Goal: Information Seeking & Learning: Learn about a topic

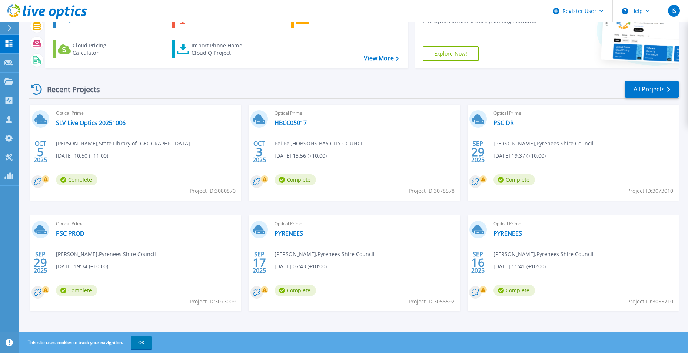
scroll to position [57, 0]
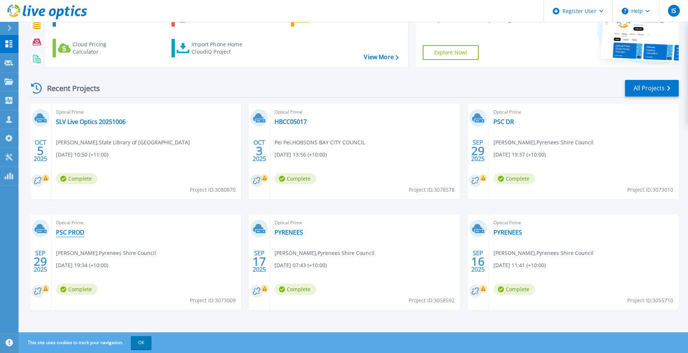
click at [75, 232] on link "PSC PROD" at bounding box center [70, 232] width 29 height 7
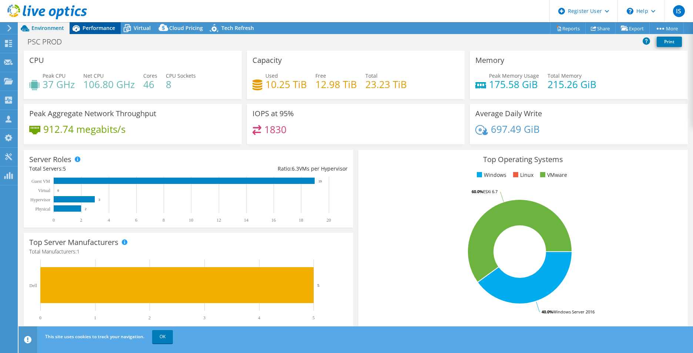
click at [106, 26] on span "Performance" at bounding box center [99, 27] width 33 height 7
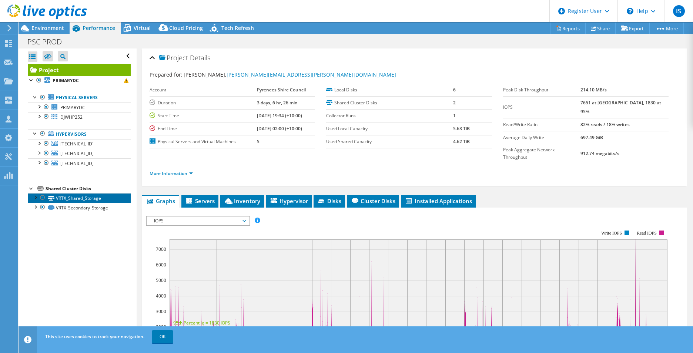
click at [73, 199] on link "VRTX_Shared_Storage" at bounding box center [79, 198] width 103 height 10
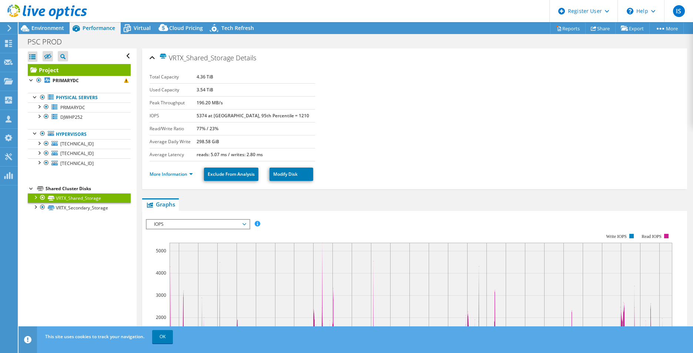
click at [193, 172] on li "More Information" at bounding box center [174, 174] width 48 height 8
click at [191, 173] on link "More Information" at bounding box center [171, 174] width 43 height 6
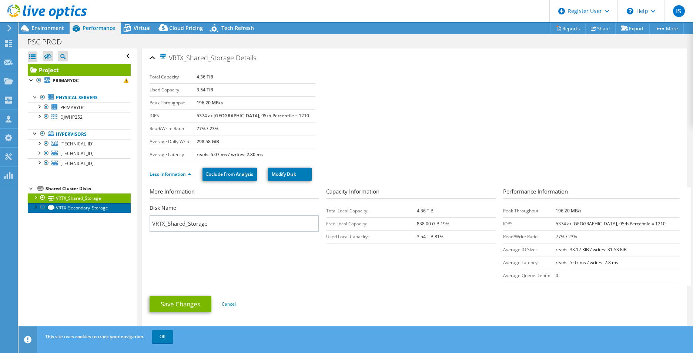
click at [92, 209] on link "VRTX_Secondary_Storage" at bounding box center [79, 208] width 103 height 10
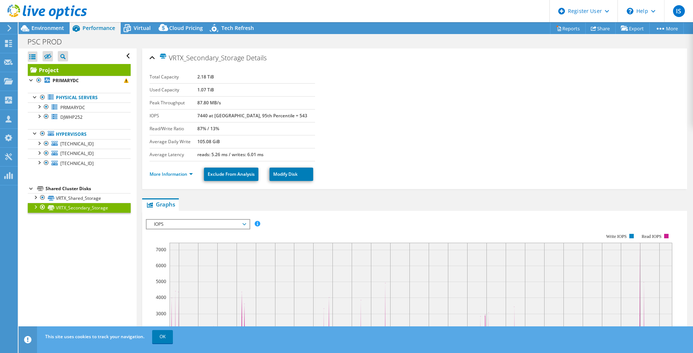
click at [36, 207] on div at bounding box center [34, 206] width 7 height 7
click at [32, 206] on div at bounding box center [34, 206] width 7 height 7
click at [74, 196] on link "VRTX_Shared_Storage" at bounding box center [79, 198] width 103 height 10
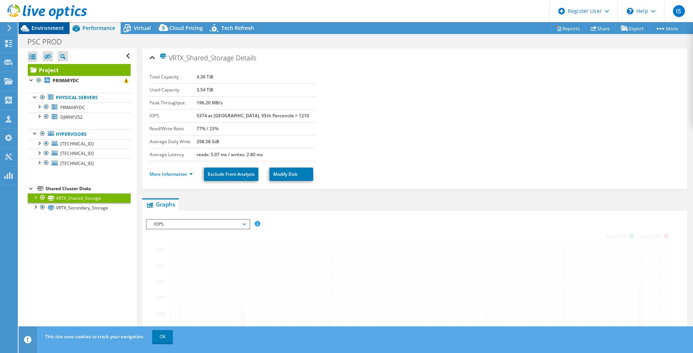
click at [42, 27] on span "Environment" at bounding box center [47, 27] width 33 height 7
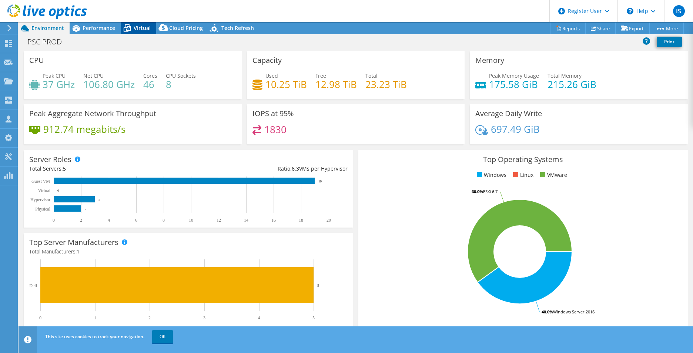
click at [132, 27] on icon at bounding box center [127, 28] width 13 height 13
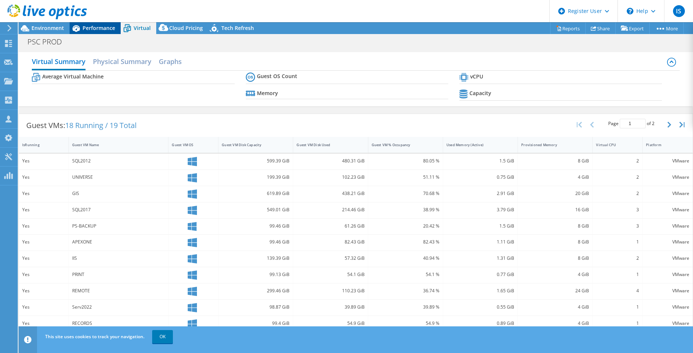
click at [107, 26] on span "Performance" at bounding box center [99, 27] width 33 height 7
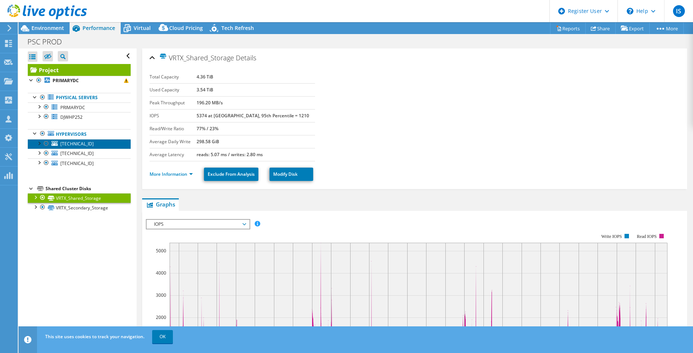
click at [78, 147] on span "[TECHNICAL_ID]" at bounding box center [76, 144] width 33 height 6
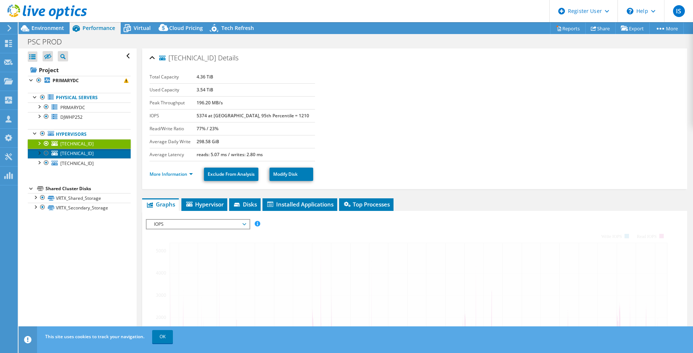
click at [77, 158] on link "[TECHNICAL_ID]" at bounding box center [79, 154] width 103 height 10
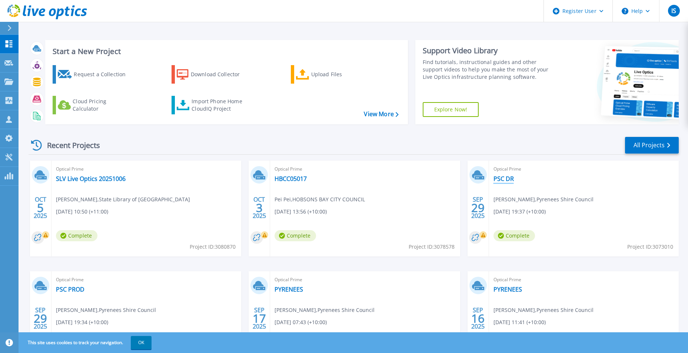
click at [512, 177] on link "PSC DR" at bounding box center [503, 178] width 20 height 7
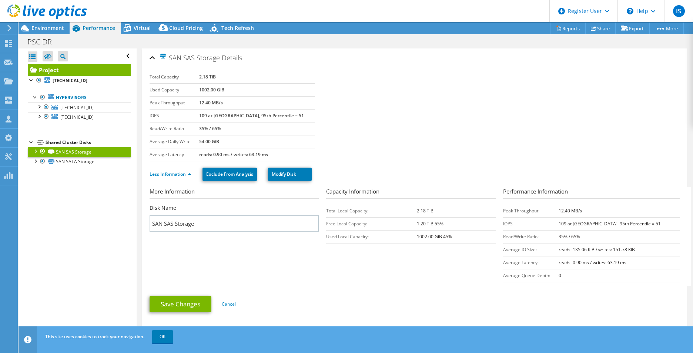
select select "USD"
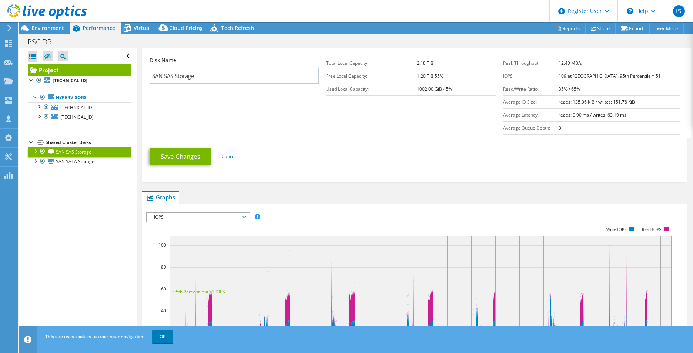
scroll to position [148, 0]
click at [89, 158] on link "SAN SATA Storage" at bounding box center [79, 162] width 103 height 10
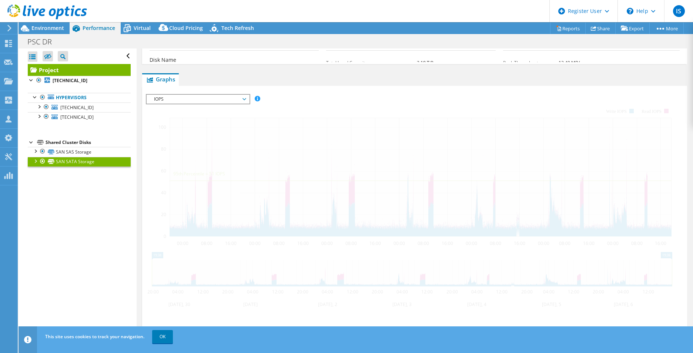
scroll to position [144, 0]
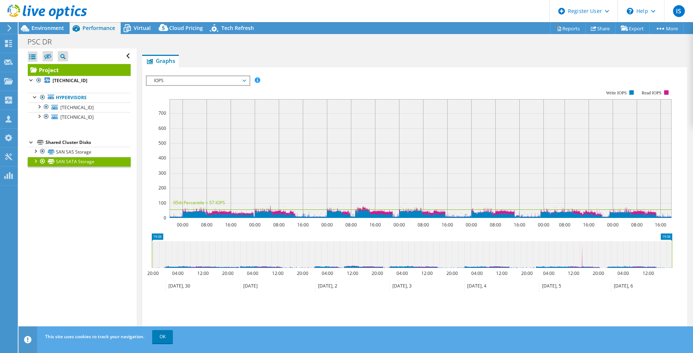
click at [225, 82] on span "IOPS" at bounding box center [197, 80] width 95 height 9
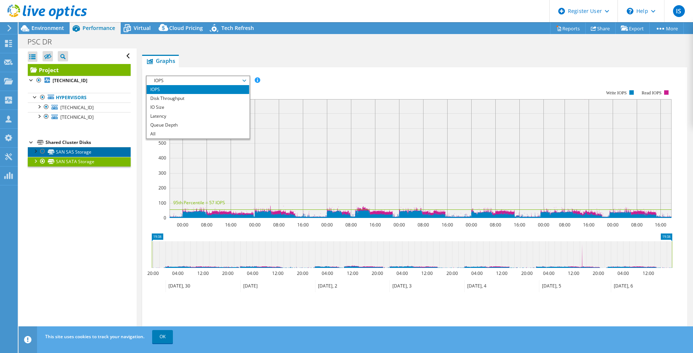
click at [73, 151] on link "SAN SAS Storage" at bounding box center [79, 152] width 103 height 10
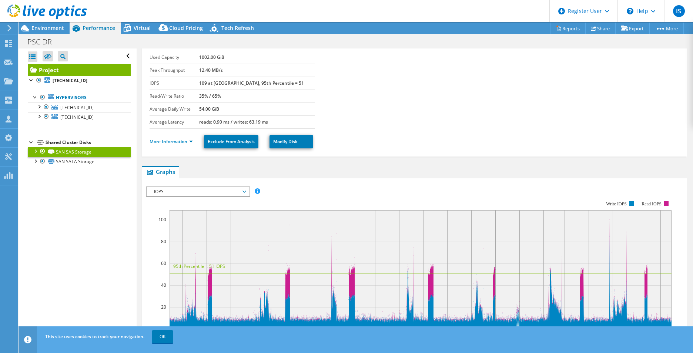
scroll to position [0, 0]
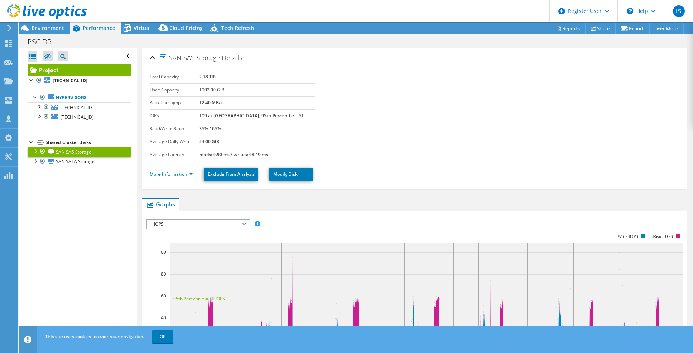
click at [9, 26] on use at bounding box center [9, 28] width 4 height 7
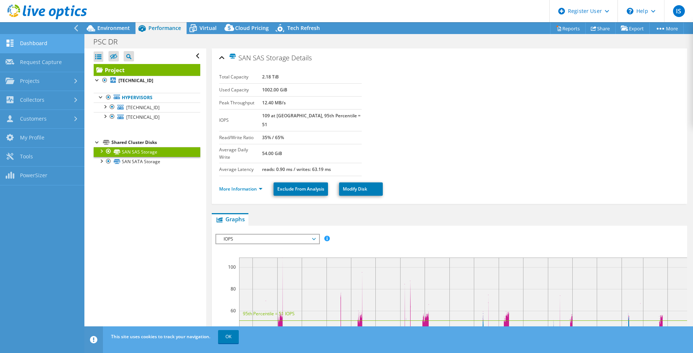
click at [31, 47] on link "Dashboard" at bounding box center [42, 43] width 84 height 19
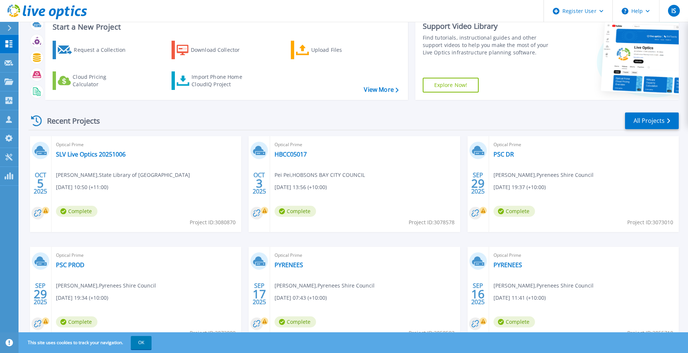
scroll to position [37, 0]
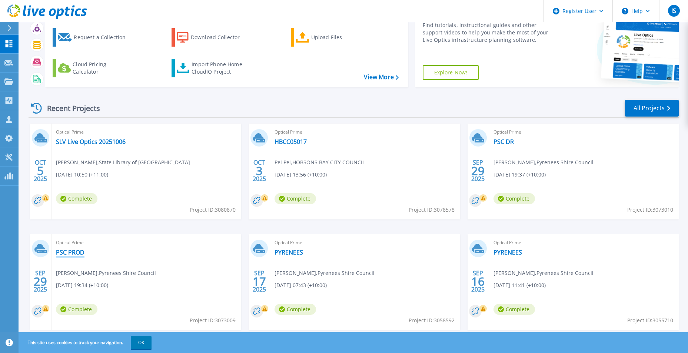
click at [75, 252] on link "PSC PROD" at bounding box center [70, 252] width 29 height 7
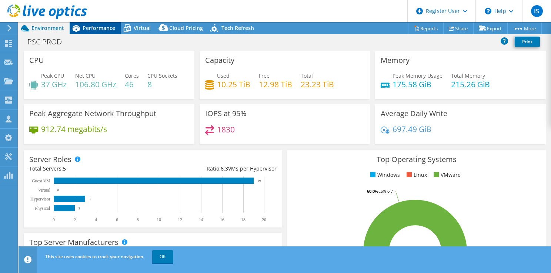
click at [91, 31] on span "Performance" at bounding box center [99, 27] width 33 height 7
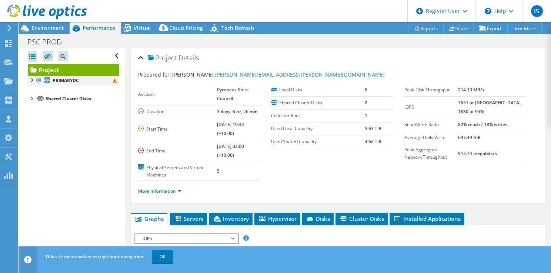
click at [33, 80] on div at bounding box center [31, 79] width 7 height 7
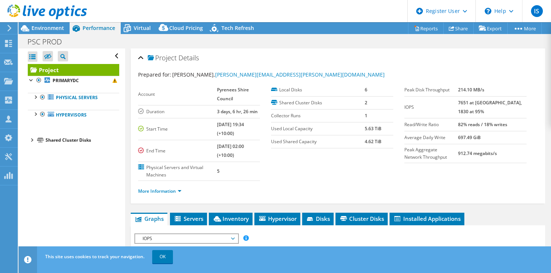
click at [29, 139] on div at bounding box center [31, 139] width 7 height 7
click at [31, 139] on div at bounding box center [31, 139] width 7 height 7
click at [36, 99] on div at bounding box center [34, 96] width 7 height 7
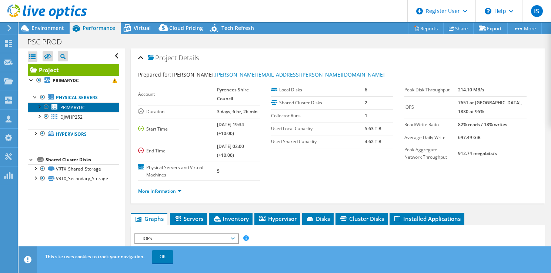
click at [75, 107] on span "PRIMARYDC" at bounding box center [72, 107] width 25 height 6
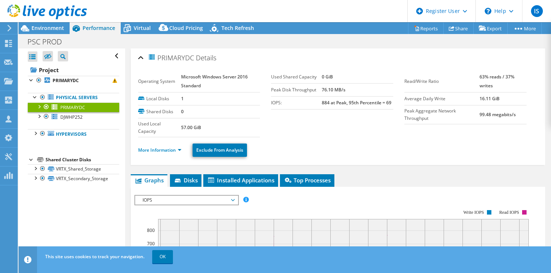
scroll to position [74, 0]
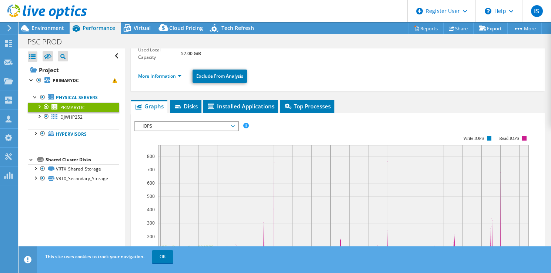
click at [188, 113] on div "IOPS Disk Throughput IO Size Latency Queue Depth CPU Percentage Memory Page Fau…" at bounding box center [337, 243] width 407 height 261
click at [186, 108] on span "Disks" at bounding box center [186, 106] width 24 height 7
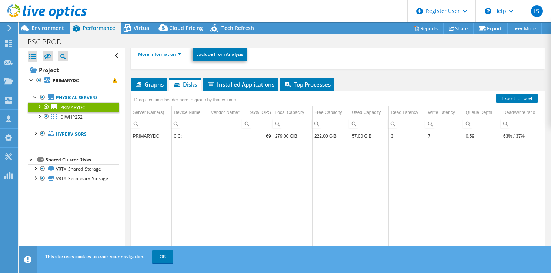
scroll to position [113, 0]
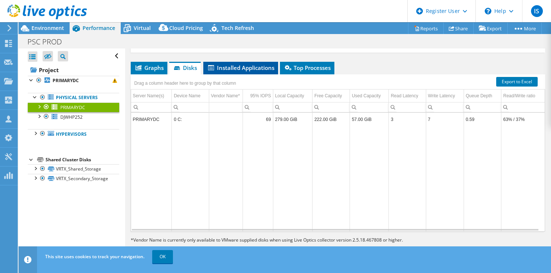
click at [236, 69] on span "Installed Applications" at bounding box center [240, 67] width 67 height 7
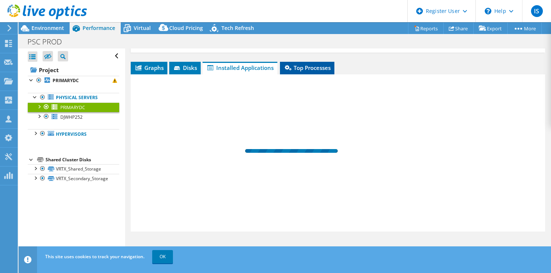
click at [330, 69] on span "Top Processes" at bounding box center [307, 67] width 47 height 7
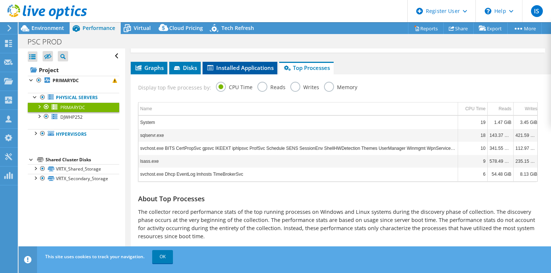
click at [247, 64] on span "Installed Applications" at bounding box center [239, 67] width 67 height 7
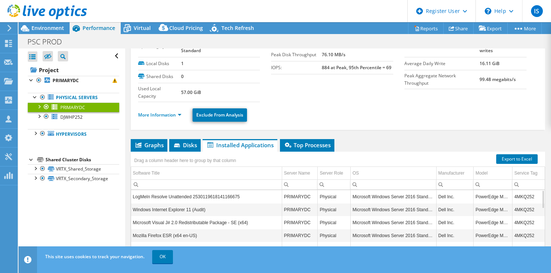
scroll to position [1, 0]
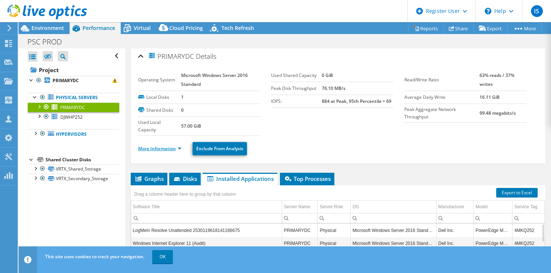
click at [181, 146] on link "More Information" at bounding box center [159, 149] width 43 height 6
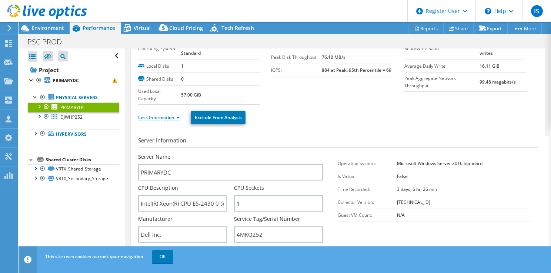
scroll to position [76, 0]
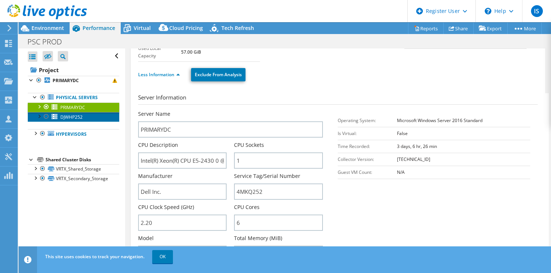
click at [75, 115] on span "DJWHP252" at bounding box center [71, 117] width 22 height 6
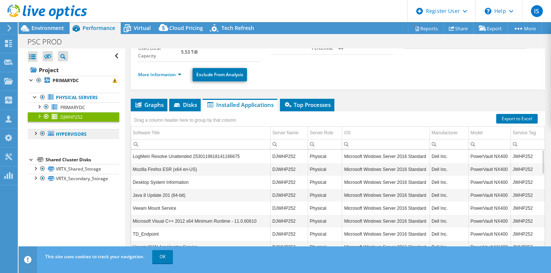
click at [32, 137] on link "Hypervisors" at bounding box center [73, 134] width 91 height 10
click at [34, 134] on div at bounding box center [34, 132] width 7 height 7
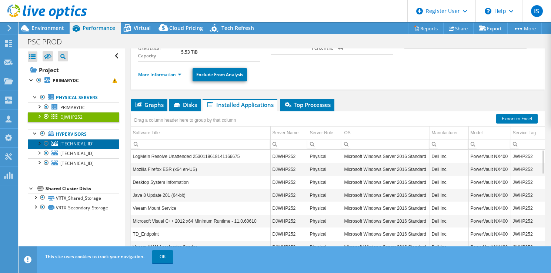
click at [79, 144] on span "[TECHNICAL_ID]" at bounding box center [76, 144] width 33 height 6
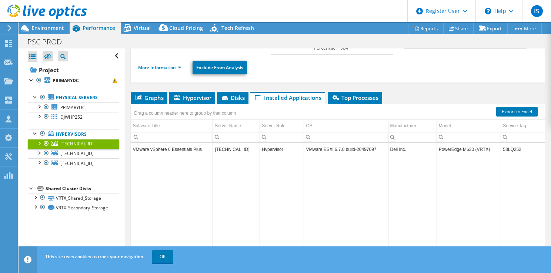
click at [201, 104] on div "Drag a column header here to group by that column" at bounding box center [185, 112] width 109 height 16
click at [201, 100] on span "Hypervisor" at bounding box center [192, 97] width 39 height 7
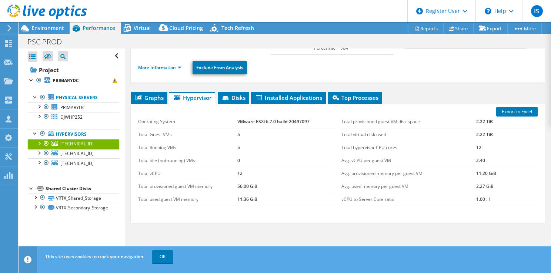
click at [185, 66] on li "More Information" at bounding box center [162, 68] width 48 height 8
click at [178, 66] on link "More Information" at bounding box center [159, 67] width 43 height 6
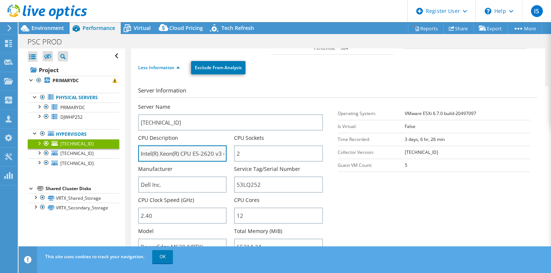
click at [198, 152] on input "Intel(R) Xeon(R) CPU E5-2620 v3 @ 2.40GHz 2.39 GHz" at bounding box center [182, 154] width 89 height 16
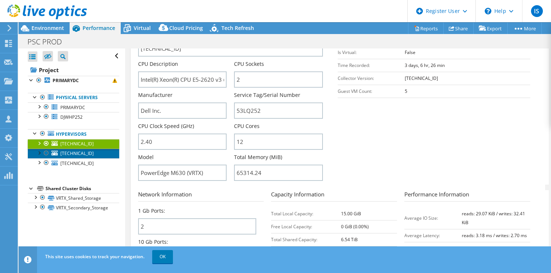
click at [71, 155] on span "[TECHNICAL_ID]" at bounding box center [76, 153] width 33 height 6
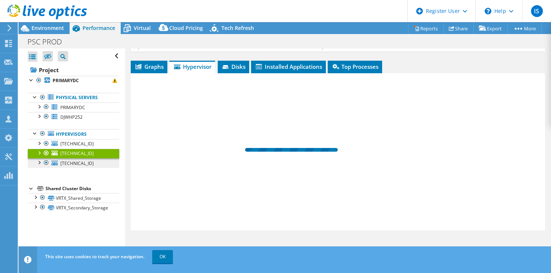
scroll to position [106, 0]
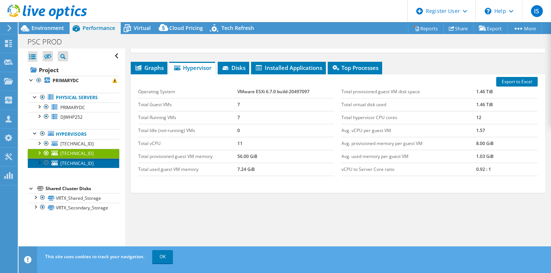
click at [76, 161] on span "[TECHNICAL_ID]" at bounding box center [76, 163] width 33 height 6
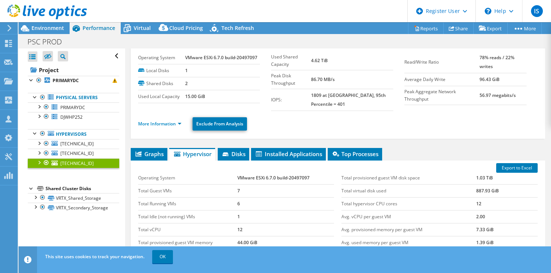
scroll to position [0, 0]
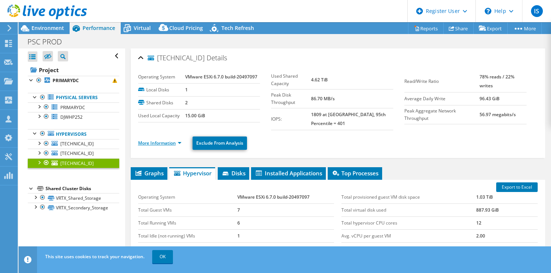
click at [147, 142] on link "More Information" at bounding box center [159, 143] width 43 height 6
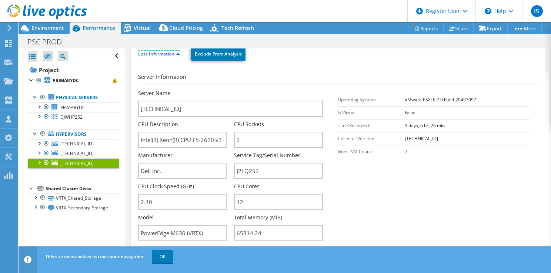
scroll to position [111, 0]
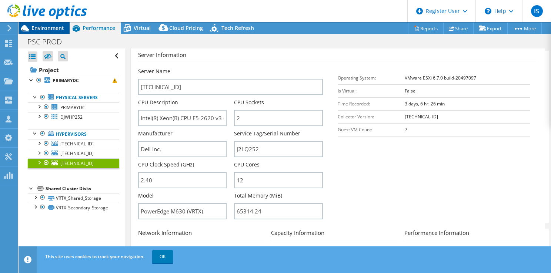
click at [40, 29] on span "Environment" at bounding box center [47, 27] width 33 height 7
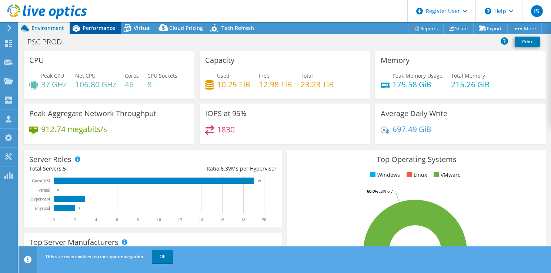
click at [104, 26] on span "Performance" at bounding box center [99, 27] width 33 height 7
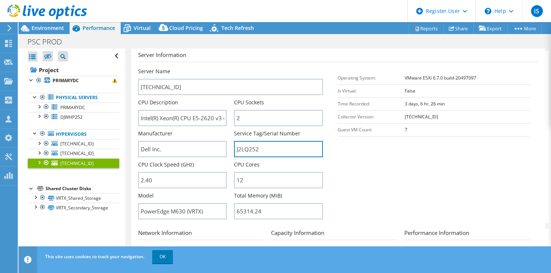
drag, startPoint x: 259, startPoint y: 149, endPoint x: 231, endPoint y: 144, distance: 27.8
click at [231, 68] on div "Server Name 10.253.129.138 CPU Description Intel(R) Xeon(R) CPU E5-2620 v3 @ 2.…" at bounding box center [234, 68] width 193 height 0
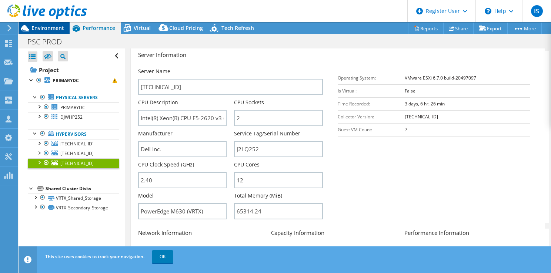
click at [34, 28] on span "Environment" at bounding box center [47, 27] width 33 height 7
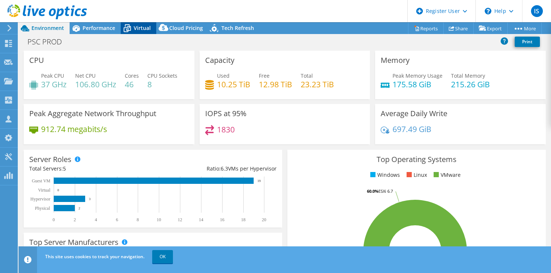
click at [137, 30] on span "Virtual" at bounding box center [142, 27] width 17 height 7
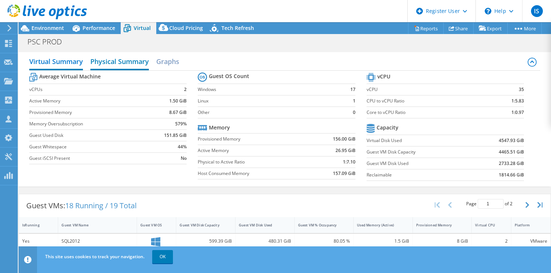
click at [120, 64] on h2 "Physical Summary" at bounding box center [119, 62] width 59 height 16
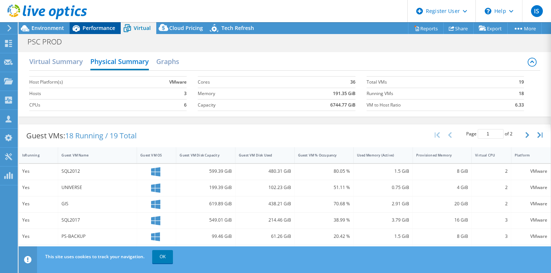
click at [110, 27] on span "Performance" at bounding box center [99, 27] width 33 height 7
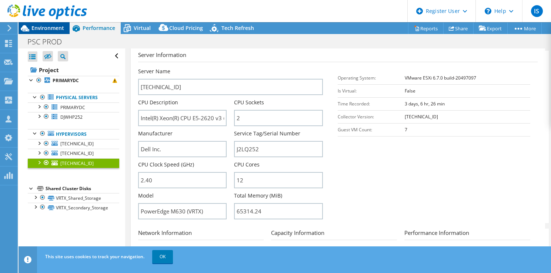
click at [56, 27] on span "Environment" at bounding box center [47, 27] width 33 height 7
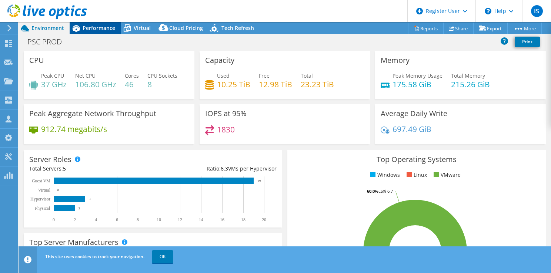
click at [89, 28] on span "Performance" at bounding box center [99, 27] width 33 height 7
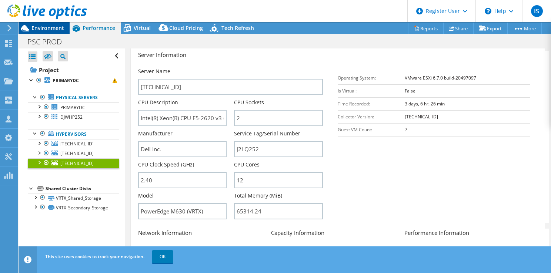
click at [50, 29] on span "Environment" at bounding box center [47, 27] width 33 height 7
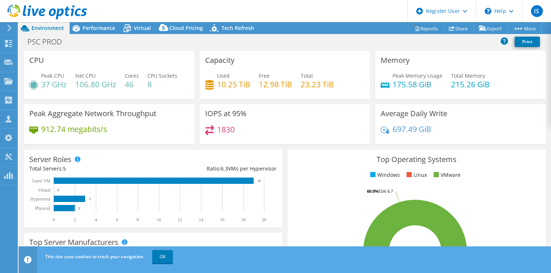
click at [322, 133] on div "1830" at bounding box center [285, 133] width 160 height 16
click at [107, 27] on span "Performance" at bounding box center [99, 27] width 33 height 7
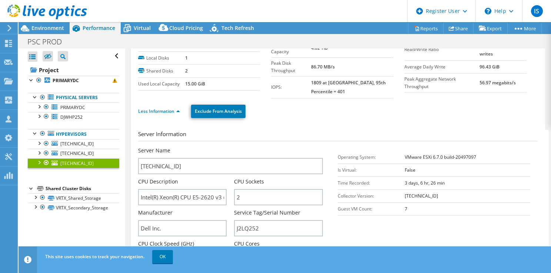
scroll to position [0, 0]
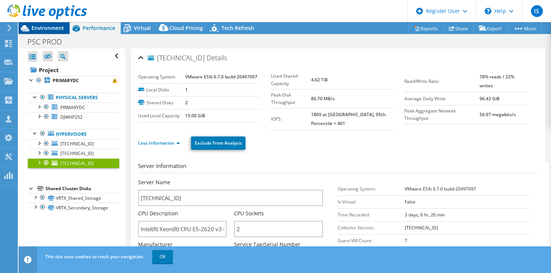
click at [54, 32] on div "Environment" at bounding box center [44, 28] width 51 height 12
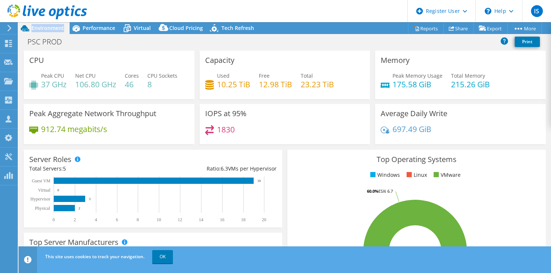
click at [54, 32] on div "Environment" at bounding box center [44, 28] width 51 height 12
drag, startPoint x: 54, startPoint y: 32, endPoint x: 86, endPoint y: 29, distance: 32.7
click at [86, 29] on span "Performance" at bounding box center [99, 27] width 33 height 7
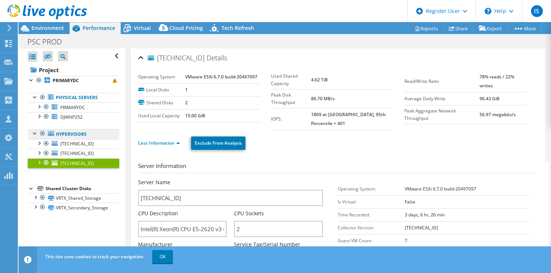
click at [62, 135] on link "Hypervisors" at bounding box center [73, 134] width 91 height 10
click at [91, 144] on span "[TECHNICAL_ID]" at bounding box center [76, 144] width 33 height 6
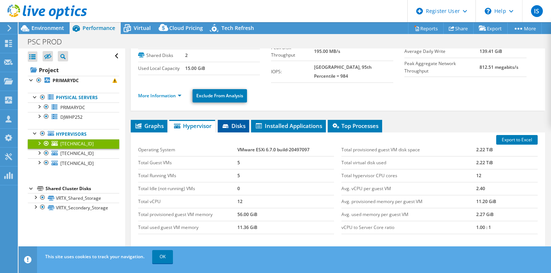
scroll to position [106, 0]
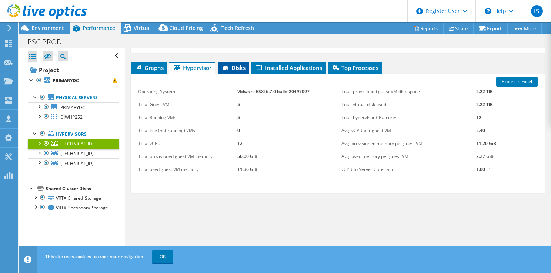
click at [232, 67] on span "Disks" at bounding box center [233, 67] width 24 height 7
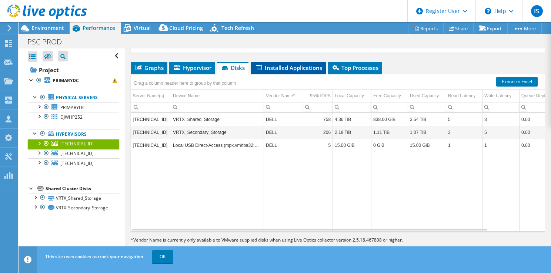
click at [308, 73] on li "Installed Applications" at bounding box center [288, 68] width 75 height 13
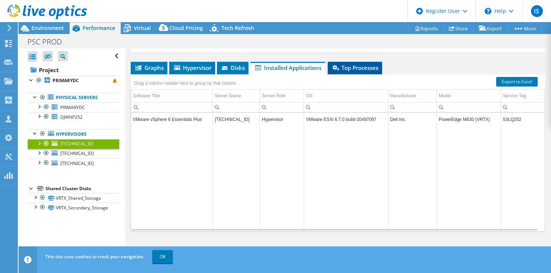
click at [354, 69] on span "Top Processes" at bounding box center [355, 67] width 47 height 7
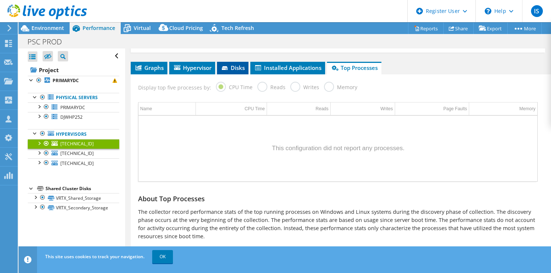
click at [232, 67] on span "Disks" at bounding box center [233, 67] width 24 height 7
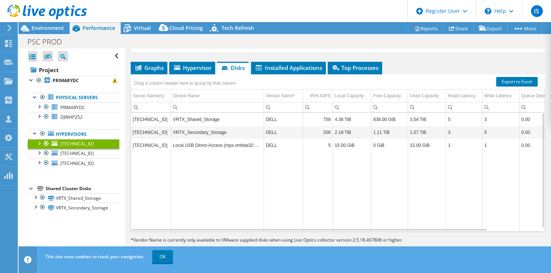
scroll to position [0, 0]
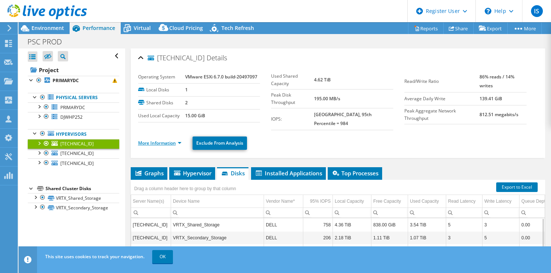
click at [181, 141] on link "More Information" at bounding box center [159, 143] width 43 height 6
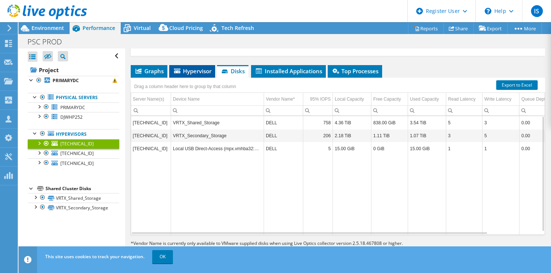
scroll to position [444, 0]
click at [152, 75] on span "Graphs" at bounding box center [148, 70] width 29 height 7
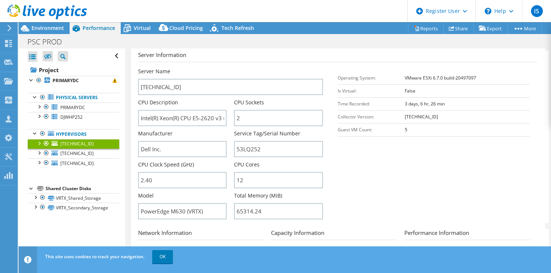
scroll to position [0, 0]
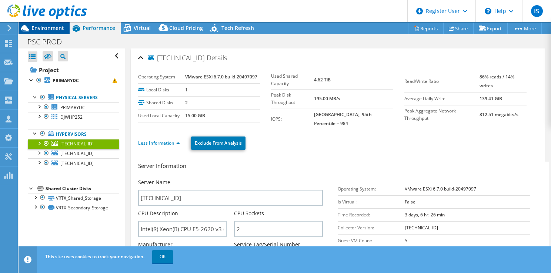
click at [66, 27] on div "Environment" at bounding box center [44, 28] width 51 height 12
